Goal: Book appointment/travel/reservation

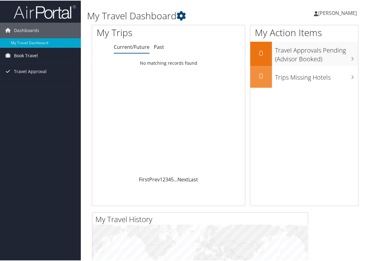
click at [25, 53] on span "Book Travel" at bounding box center [26, 55] width 24 height 16
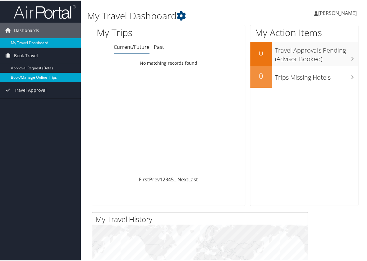
click at [51, 80] on link "Book/Manage Online Trips" at bounding box center [40, 76] width 81 height 9
